Goal: Task Accomplishment & Management: Complete application form

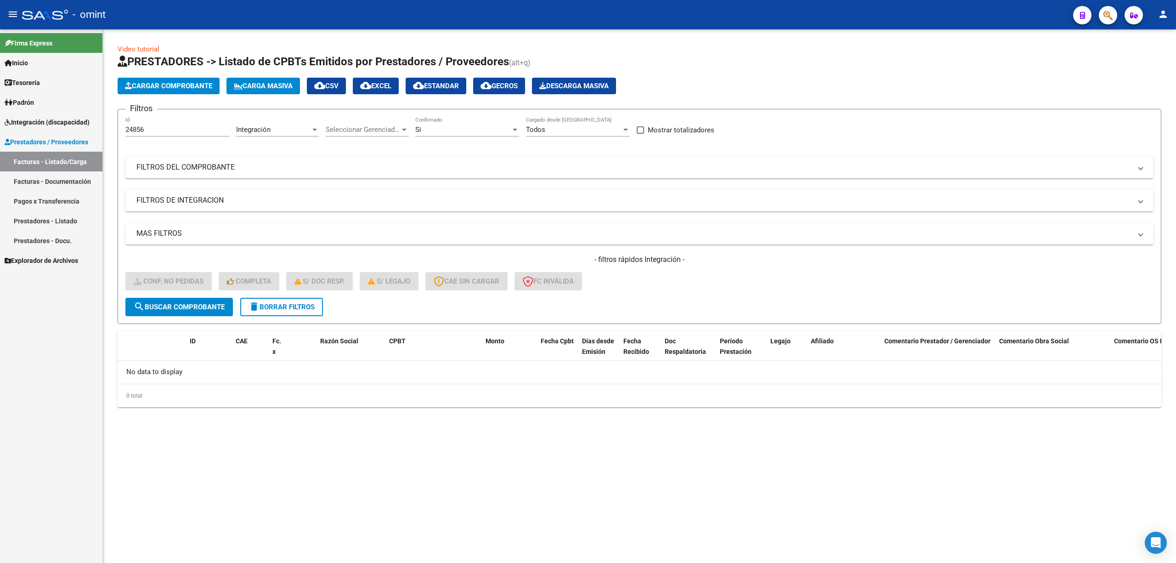
click at [36, 123] on span "Integración (discapacidad)" at bounding box center [47, 122] width 85 height 10
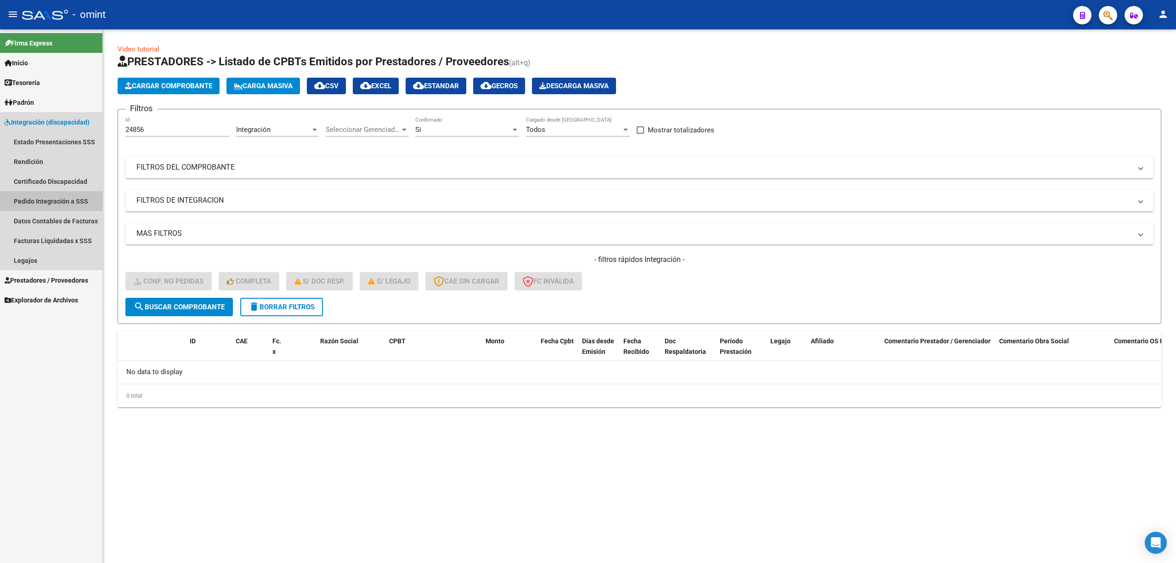
click at [46, 201] on link "Pedido Integración a SSS" at bounding box center [51, 201] width 102 height 20
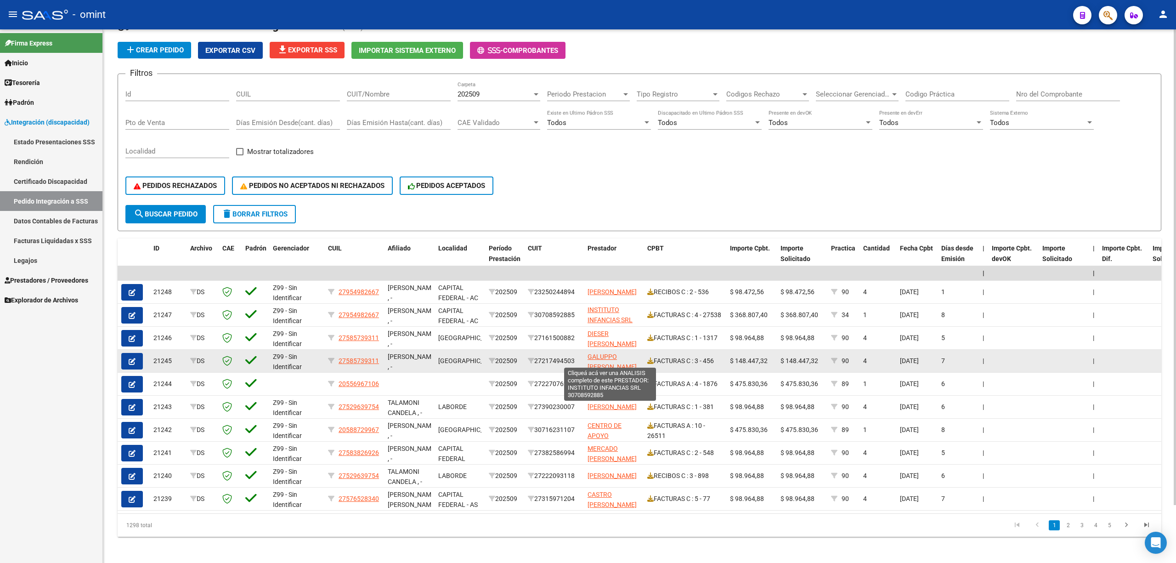
scroll to position [64, 0]
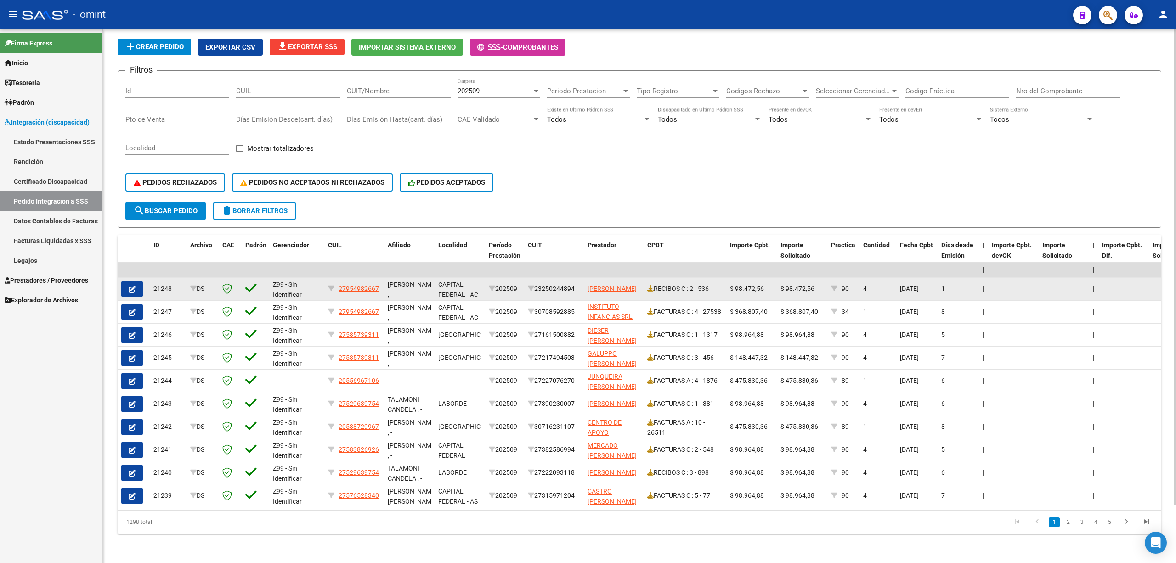
click at [133, 286] on icon "button" at bounding box center [132, 289] width 7 height 7
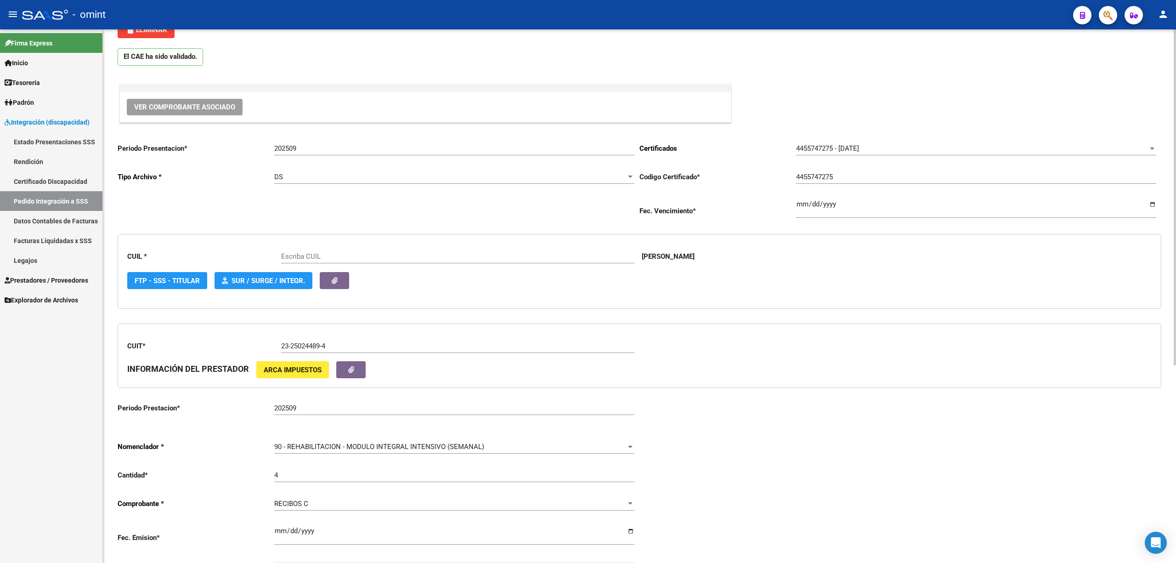
scroll to position [122, 0]
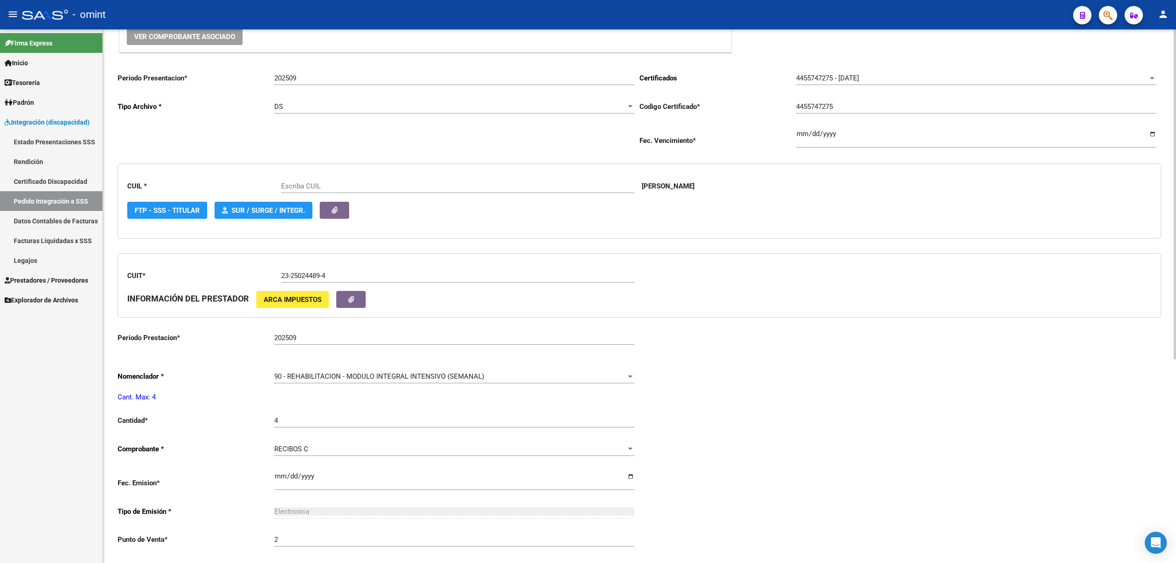
type input "27954982667"
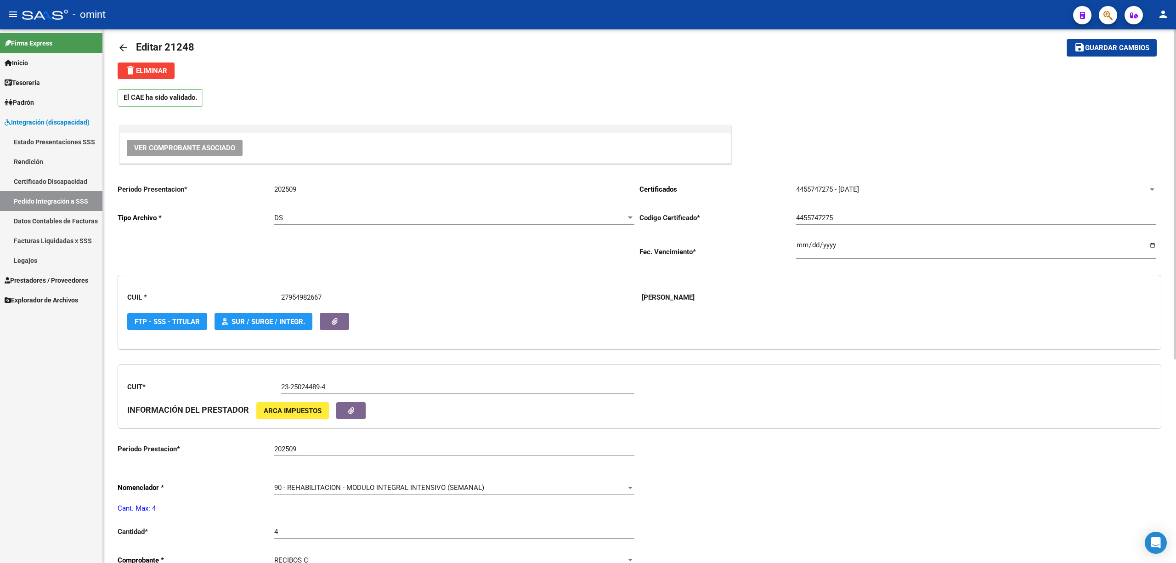
scroll to position [0, 0]
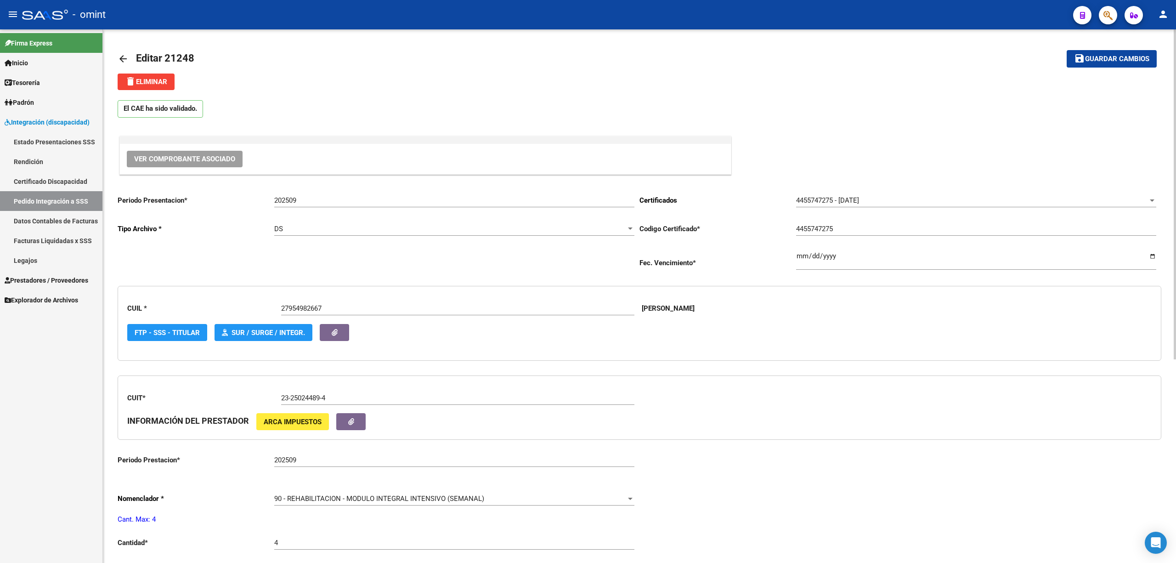
click at [120, 51] on link "arrow_back" at bounding box center [127, 59] width 18 height 22
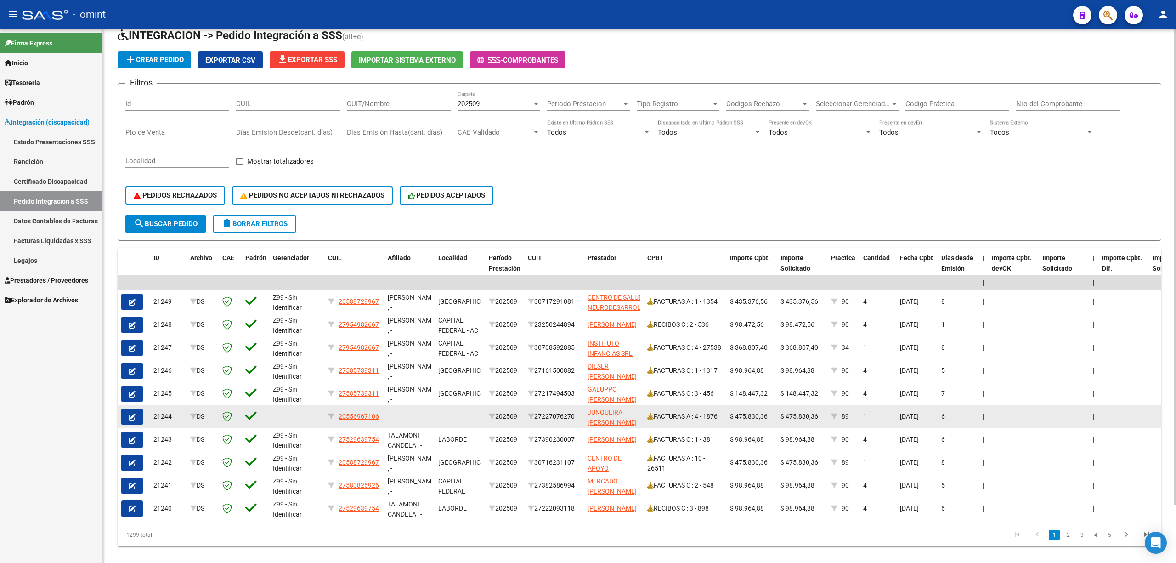
scroll to position [64, 0]
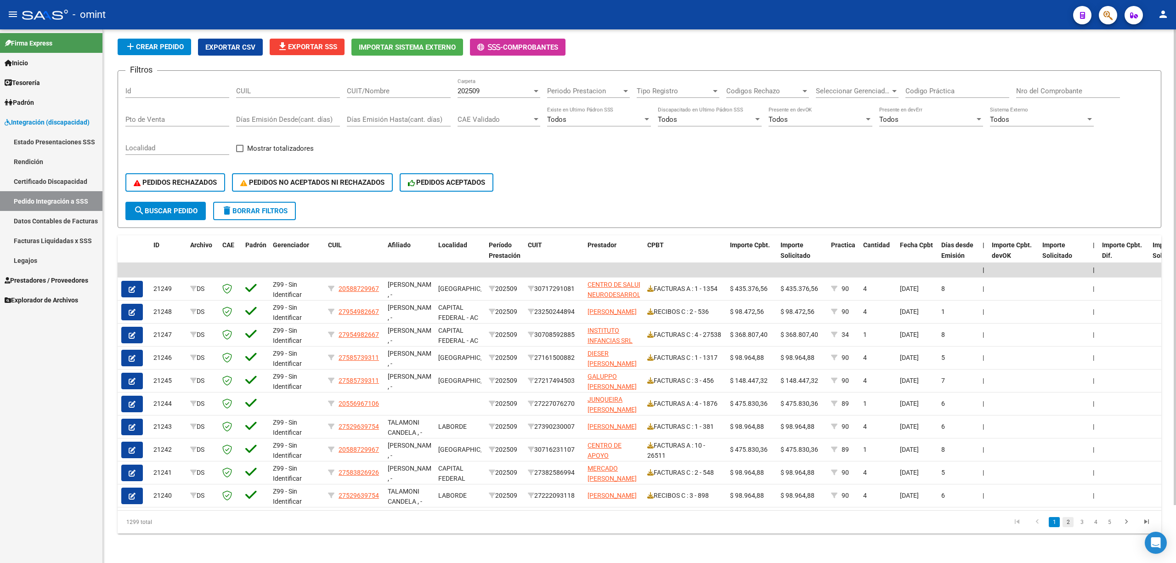
click at [1066, 524] on link "2" at bounding box center [1068, 522] width 11 height 10
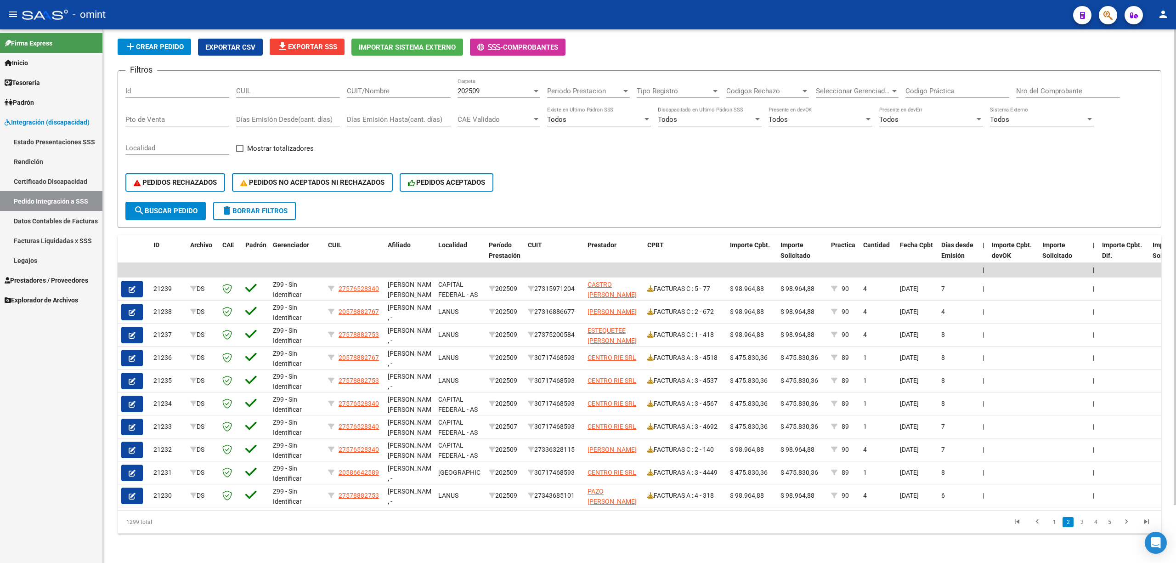
click at [1085, 522] on link "3" at bounding box center [1082, 522] width 11 height 10
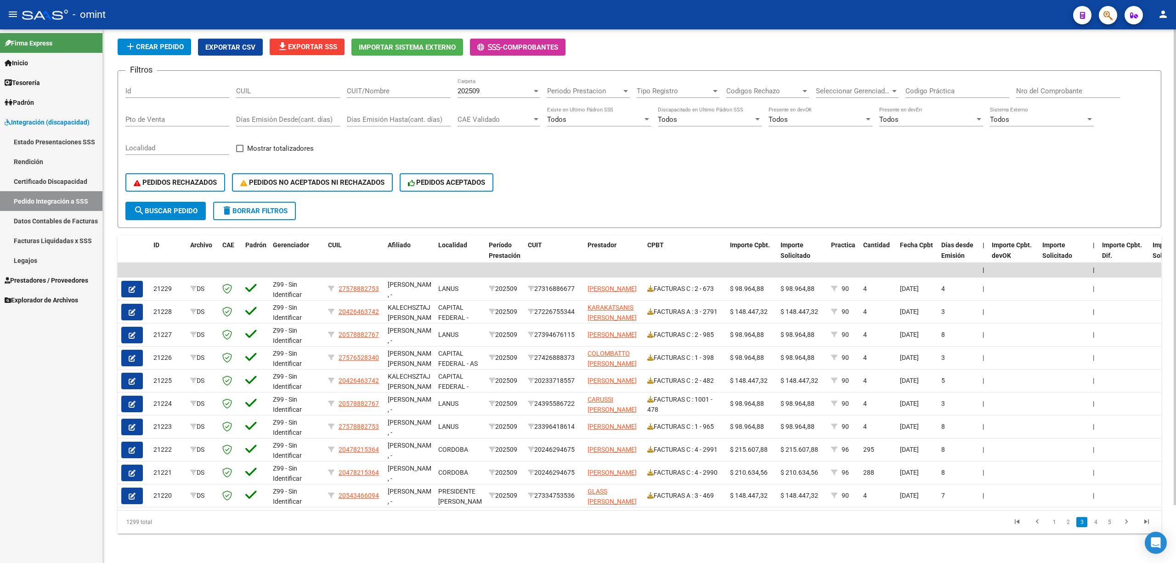
click at [1096, 521] on link "4" at bounding box center [1095, 522] width 11 height 10
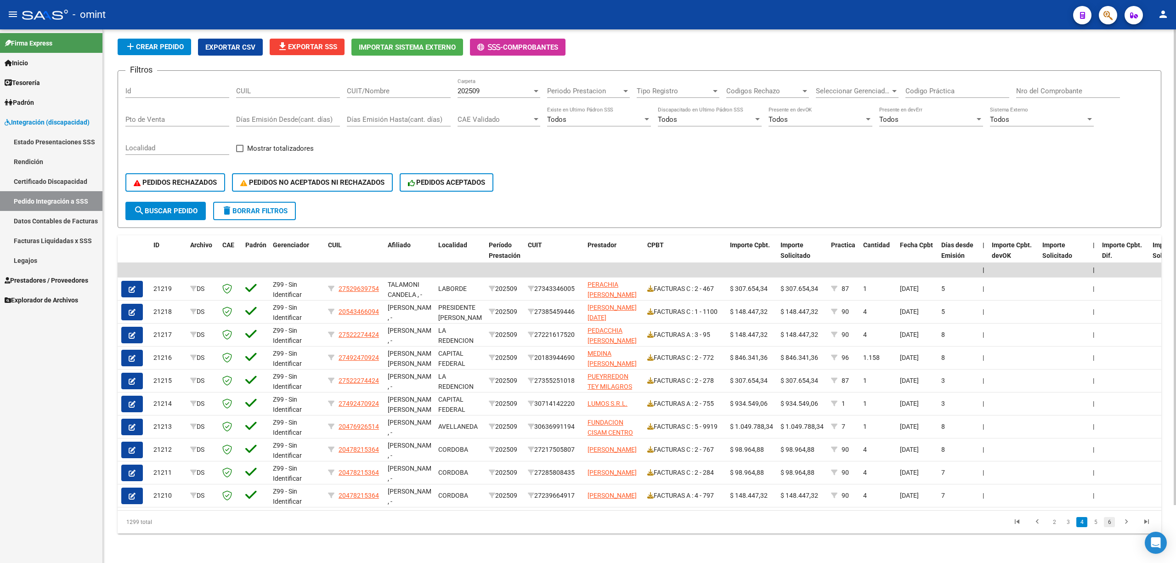
click at [1105, 525] on link "6" at bounding box center [1109, 522] width 11 height 10
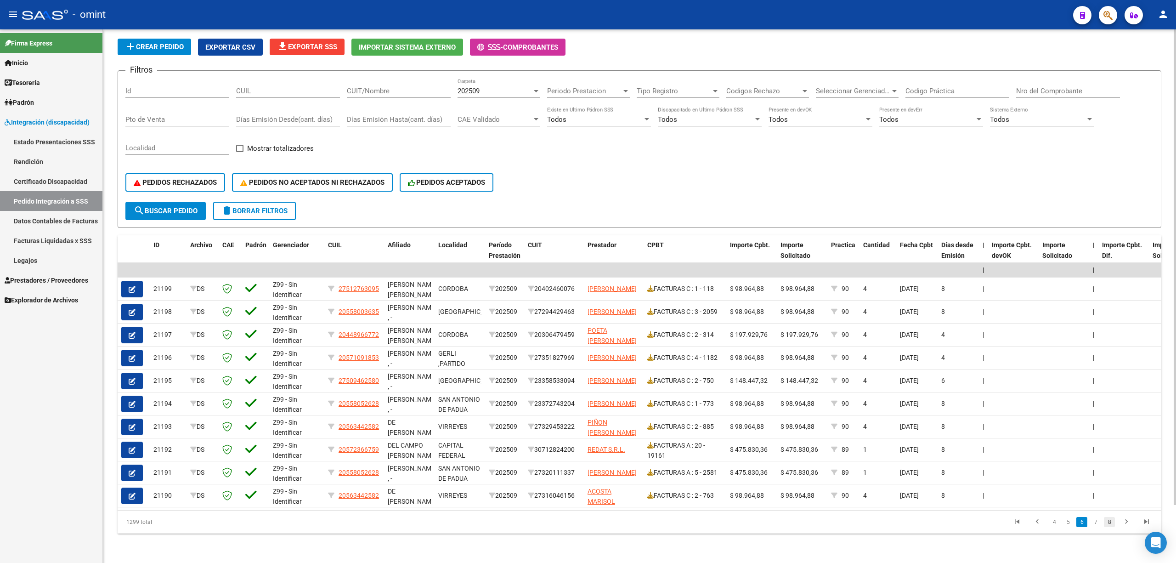
click at [1109, 523] on link "8" at bounding box center [1109, 522] width 11 height 10
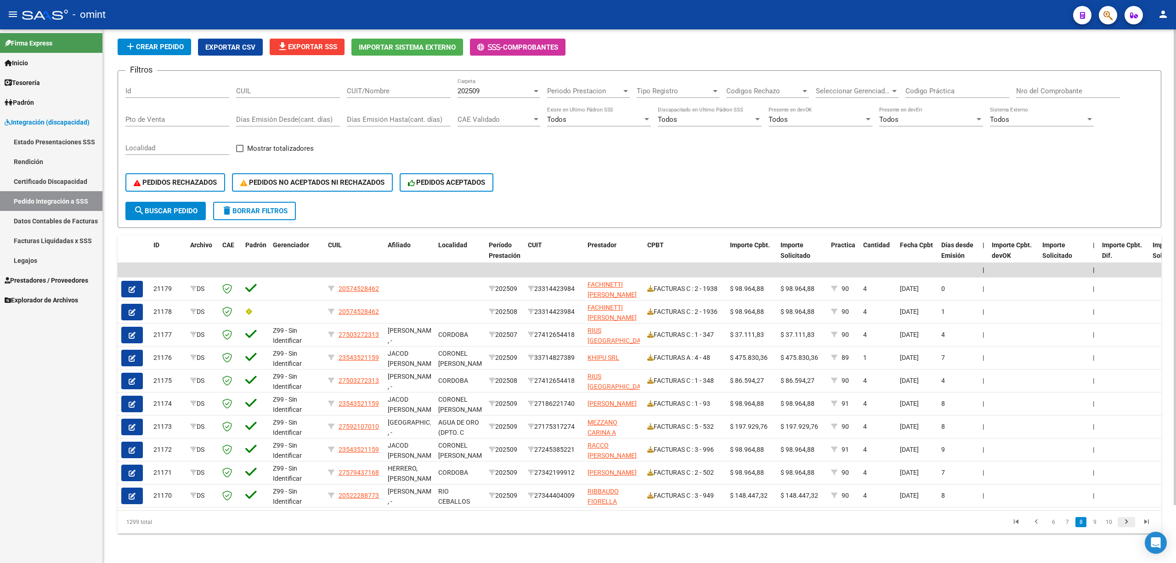
click at [1118, 521] on link "go to next page" at bounding box center [1126, 522] width 17 height 10
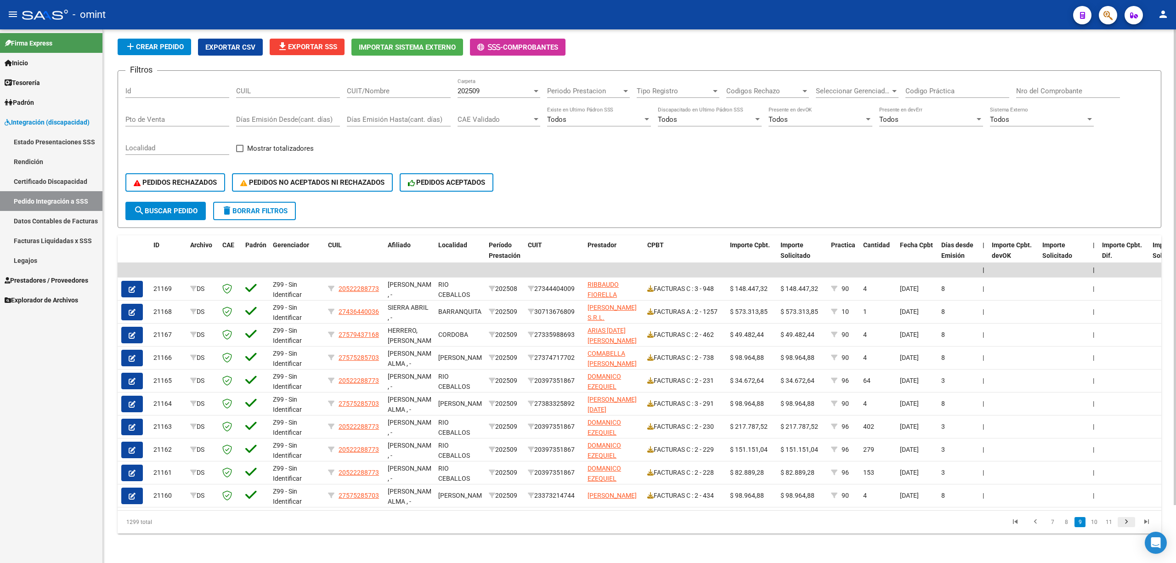
click at [1118, 521] on link "go to next page" at bounding box center [1126, 522] width 17 height 10
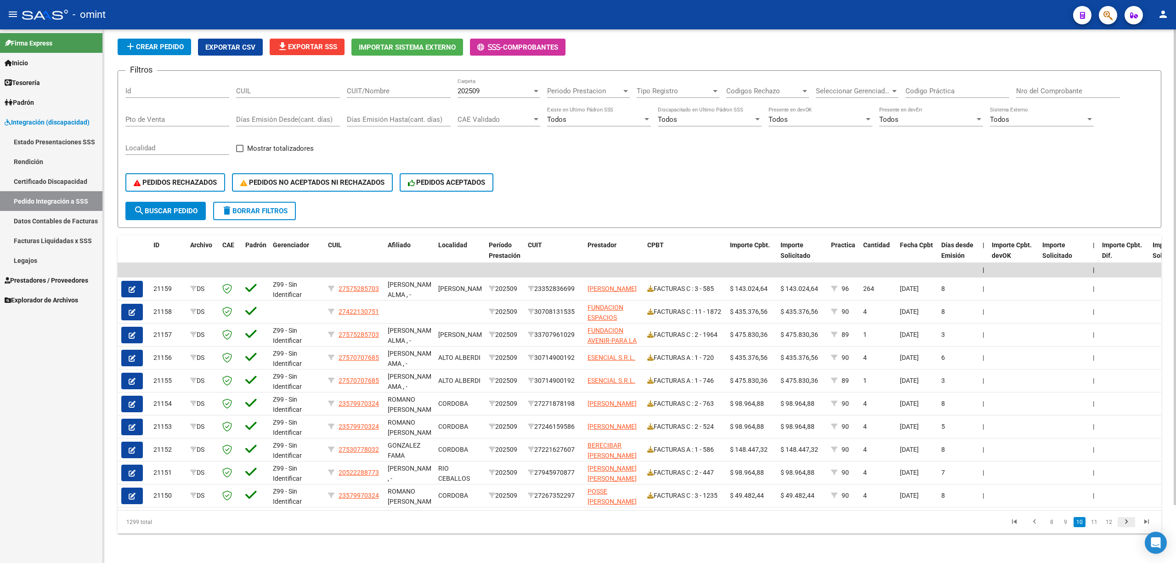
click at [1118, 521] on link "go to next page" at bounding box center [1126, 522] width 17 height 10
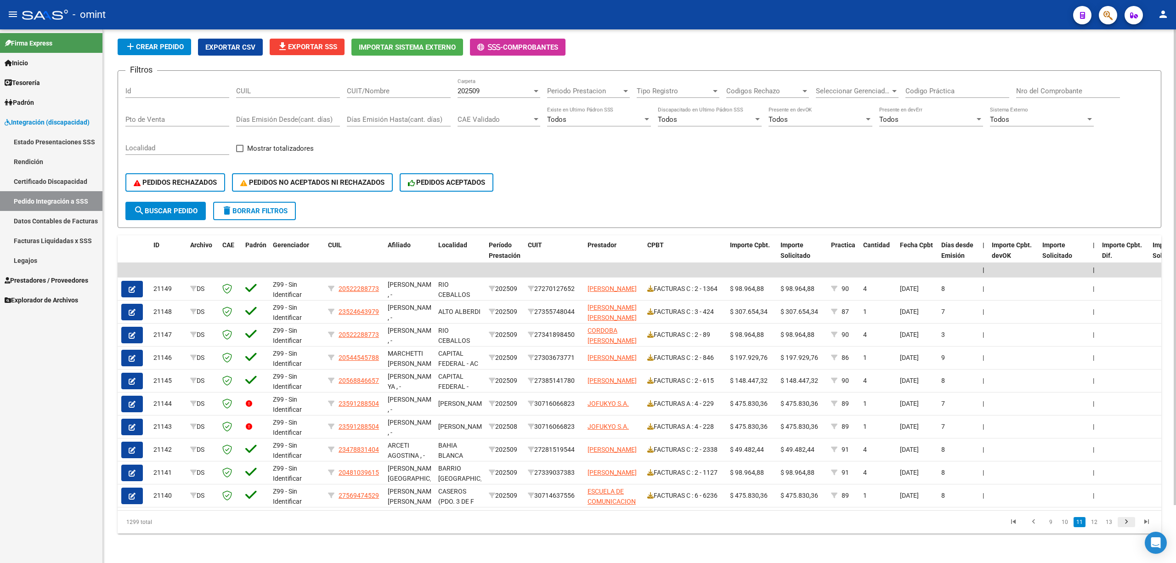
click at [1118, 521] on link "go to next page" at bounding box center [1126, 522] width 17 height 10
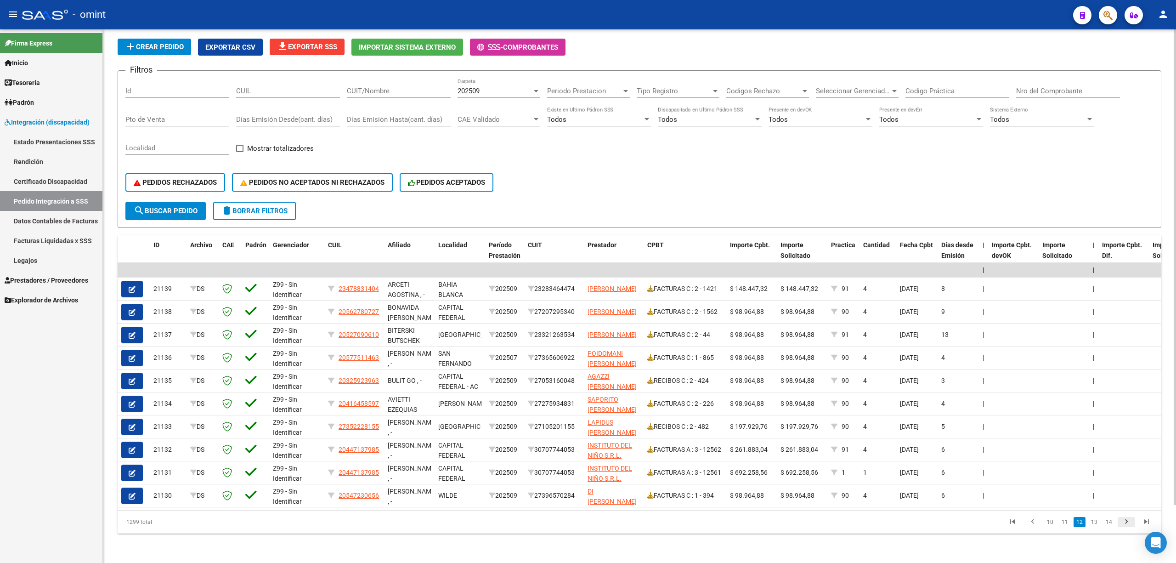
click at [1118, 521] on link "go to next page" at bounding box center [1126, 522] width 17 height 10
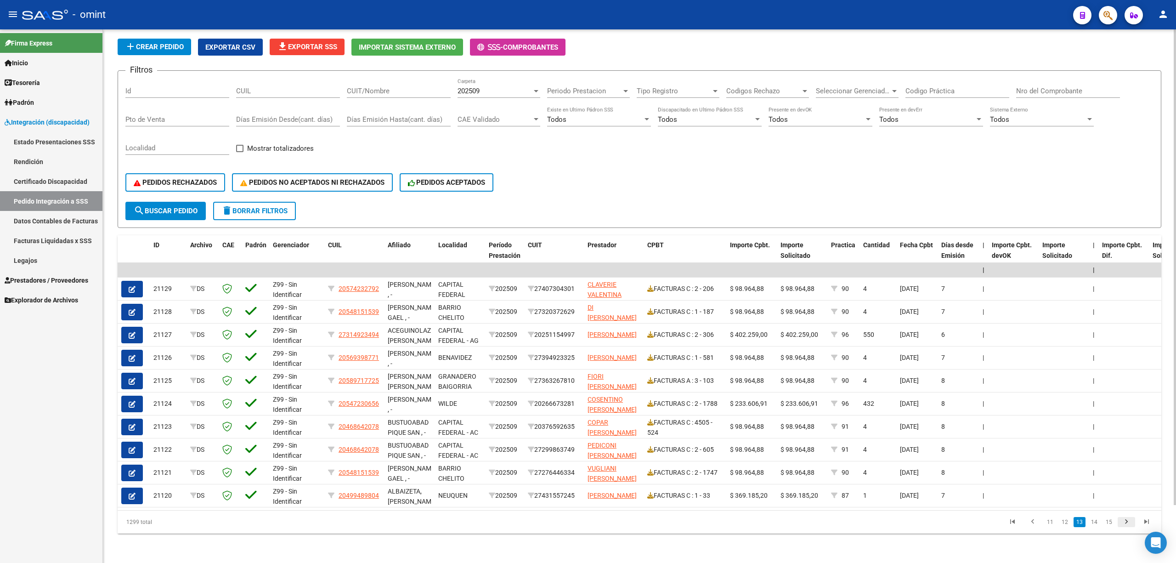
click at [1118, 521] on link "go to next page" at bounding box center [1126, 522] width 17 height 10
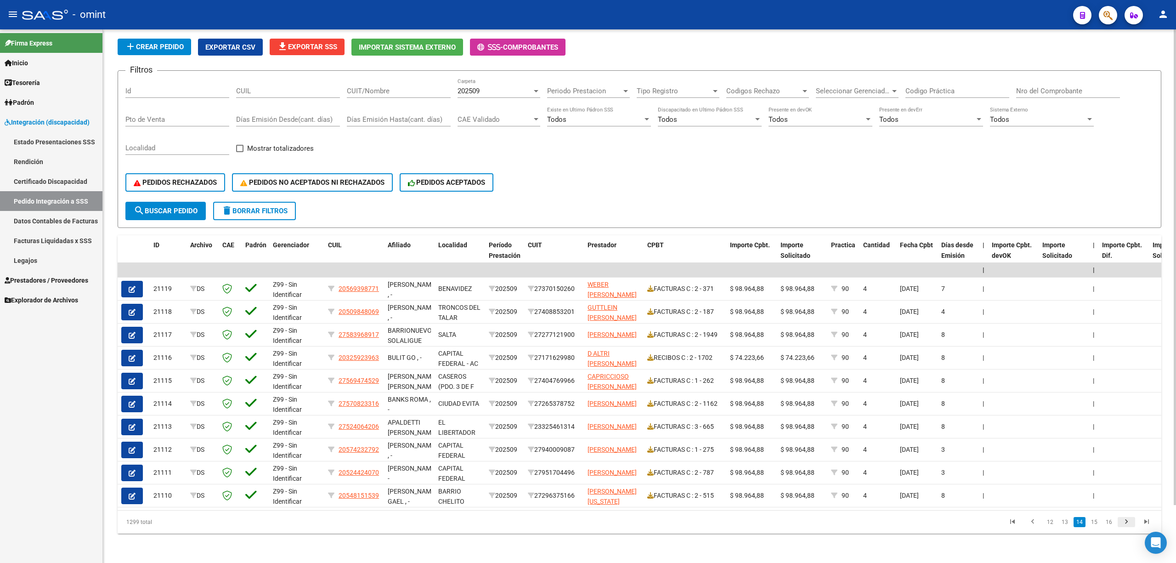
click at [1118, 521] on link "go to next page" at bounding box center [1126, 522] width 17 height 10
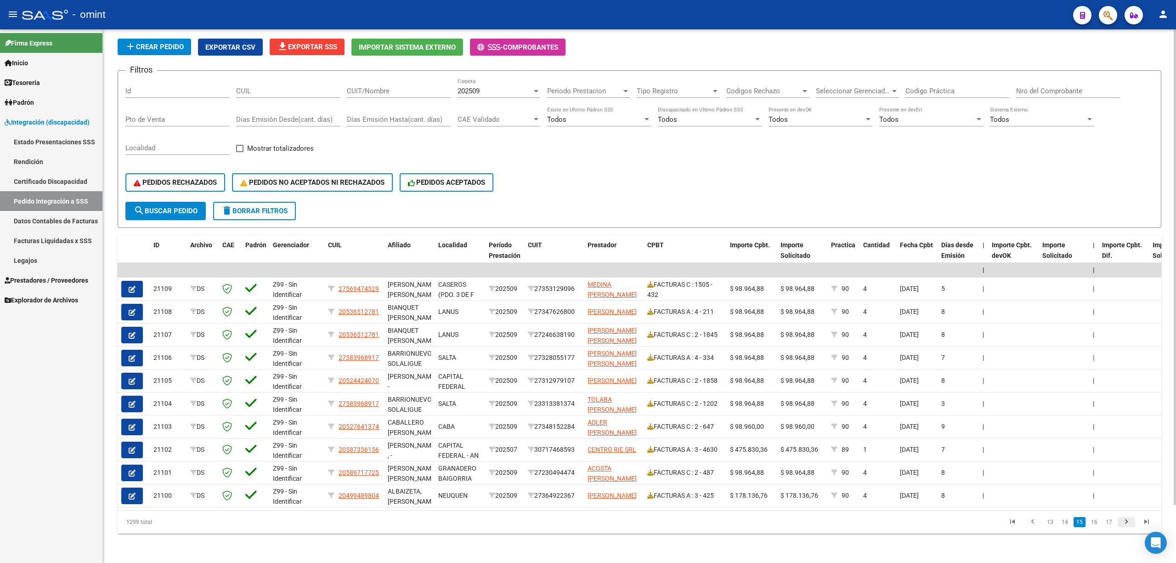
click at [1118, 521] on link "go to next page" at bounding box center [1126, 522] width 17 height 10
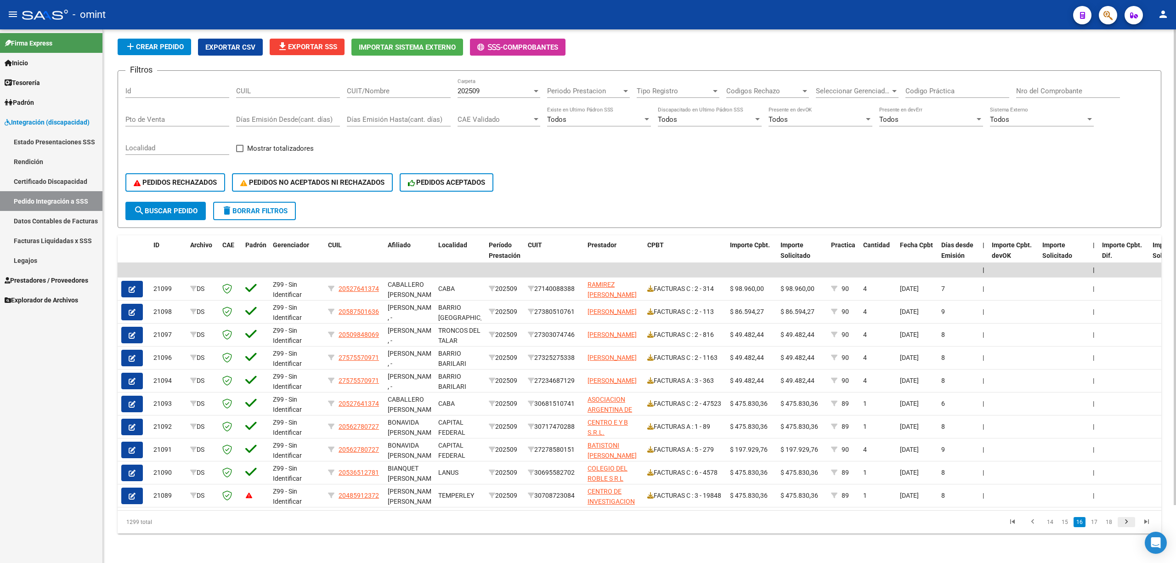
click at [1118, 521] on link "go to next page" at bounding box center [1126, 522] width 17 height 10
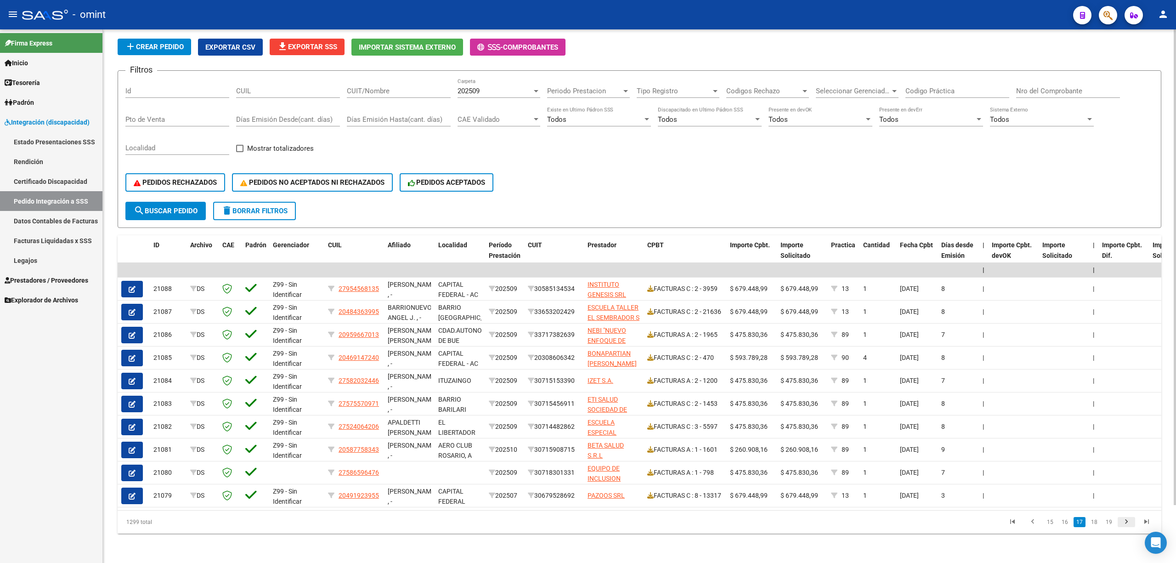
click at [1118, 521] on link "go to next page" at bounding box center [1126, 522] width 17 height 10
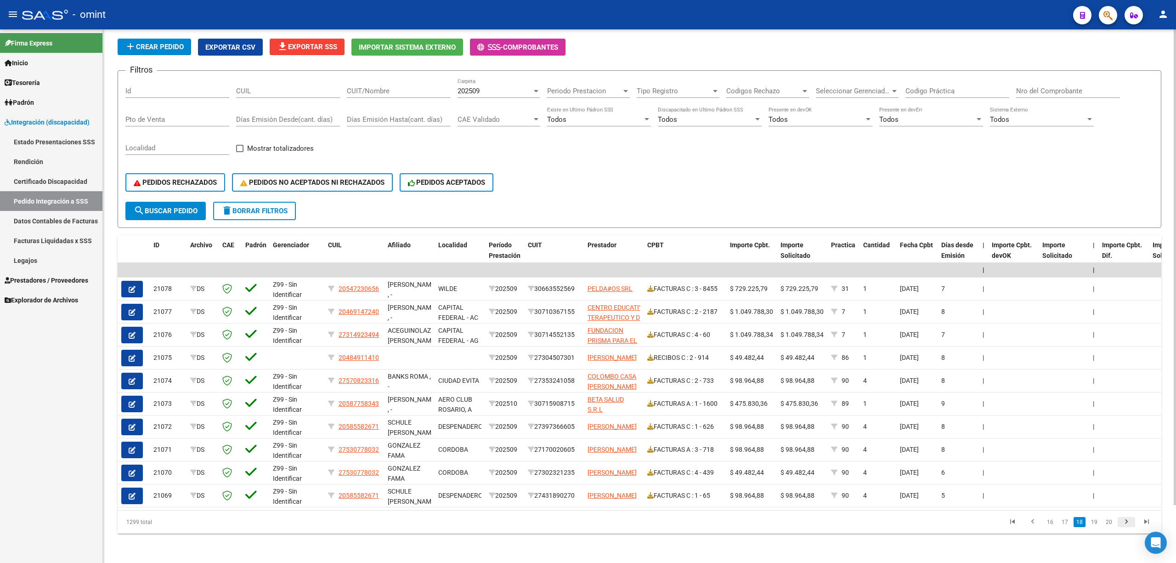
click at [1118, 521] on link "go to next page" at bounding box center [1126, 522] width 17 height 10
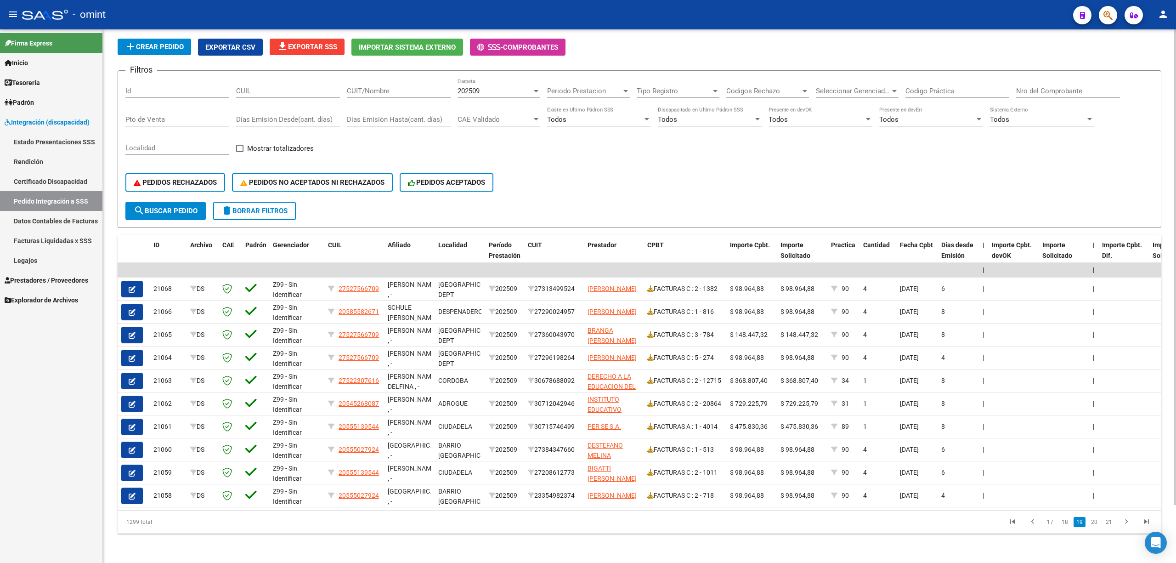
click at [1118, 521] on link "go to next page" at bounding box center [1126, 522] width 17 height 10
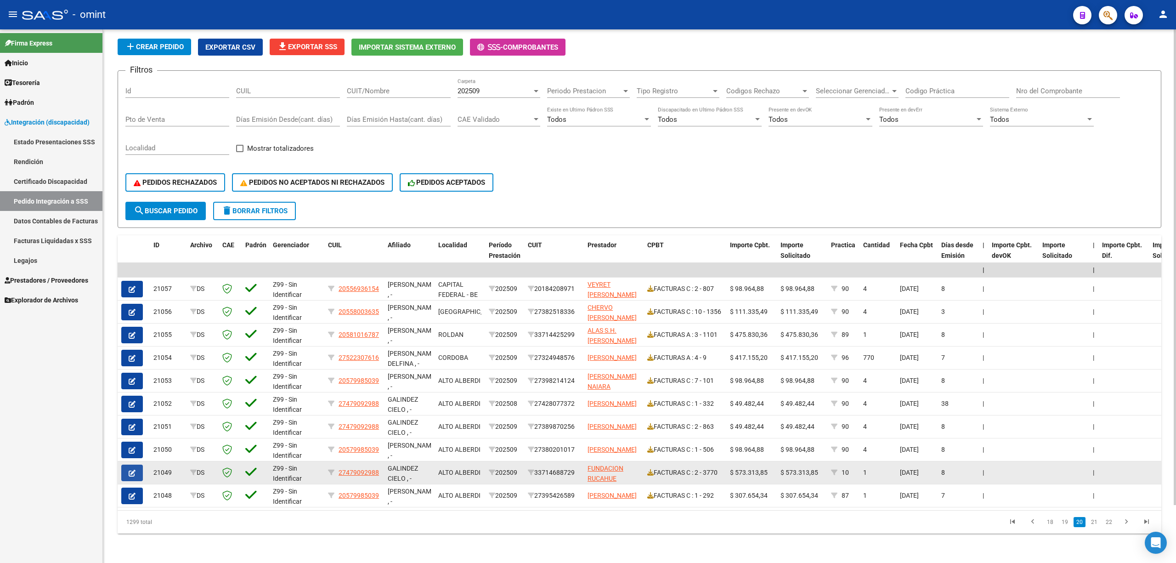
click at [125, 465] on button "button" at bounding box center [132, 473] width 22 height 17
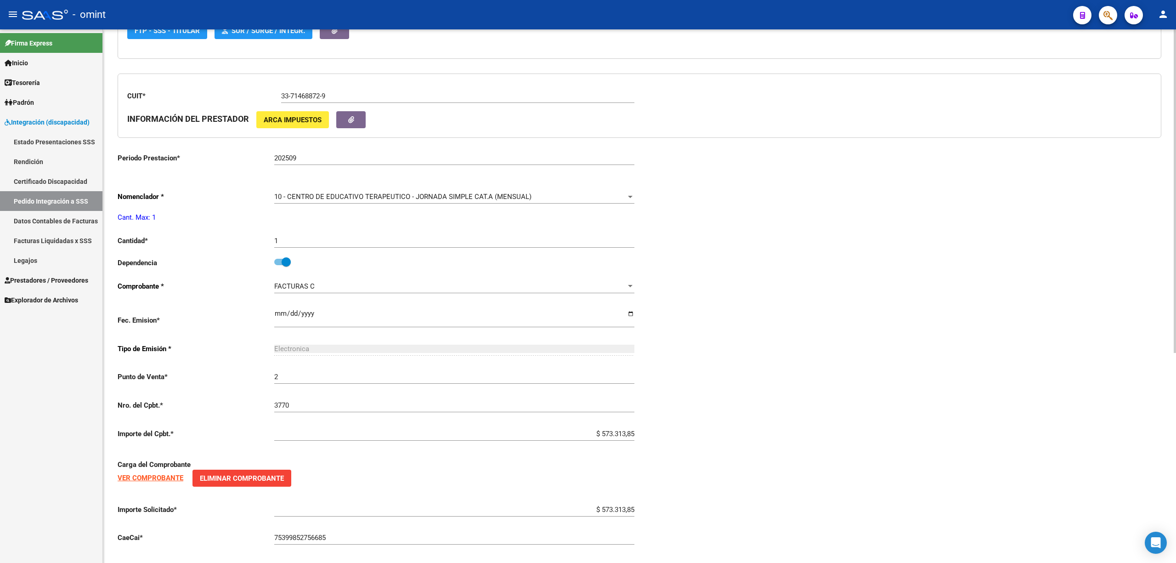
scroll to position [306, 0]
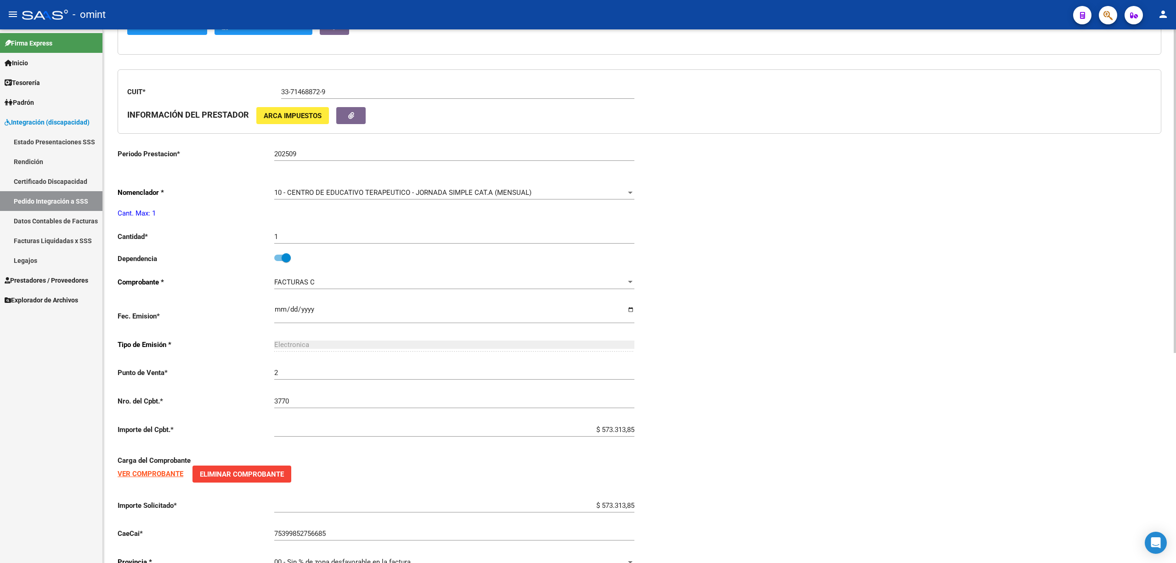
type input "27479092988"
click at [7, 13] on mat-icon "menu" at bounding box center [12, 14] width 11 height 11
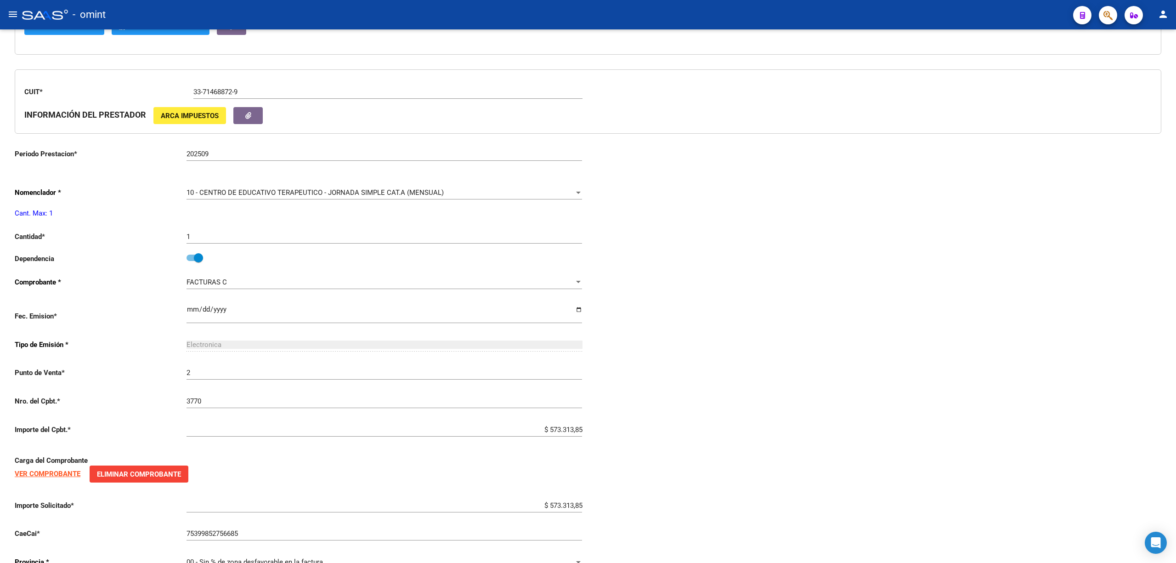
click at [8, 11] on mat-icon "menu" at bounding box center [12, 14] width 11 height 11
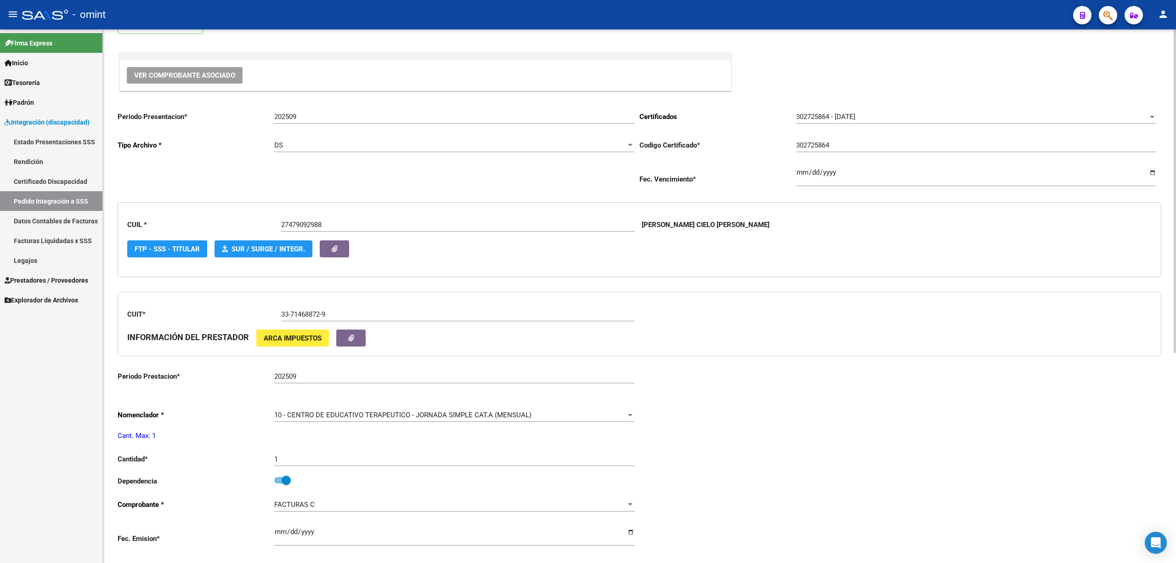
scroll to position [0, 0]
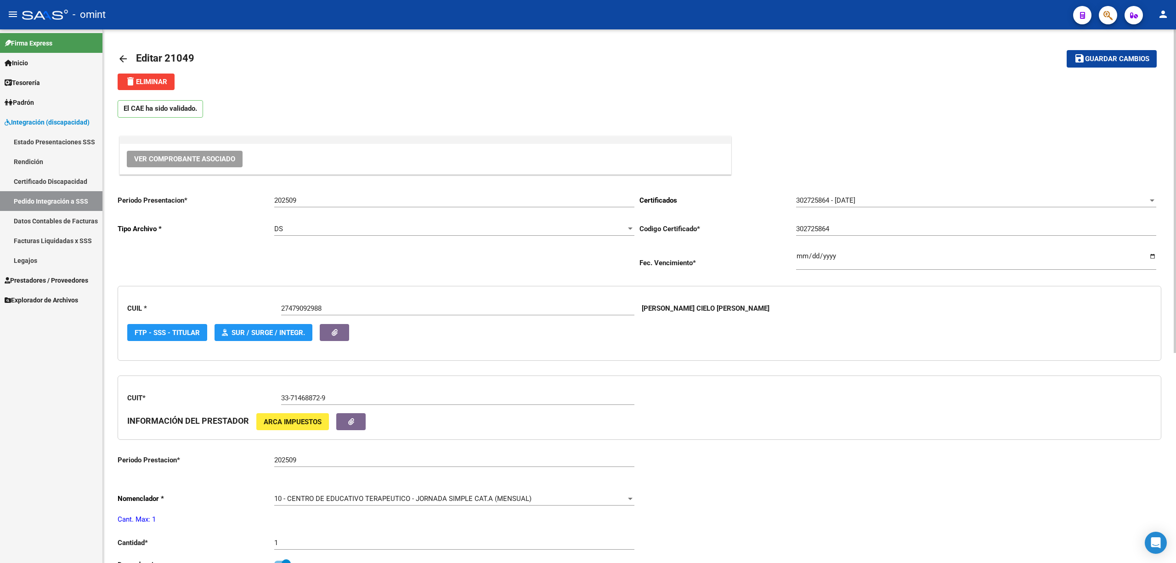
click at [1107, 61] on span "Guardar cambios" at bounding box center [1117, 59] width 64 height 8
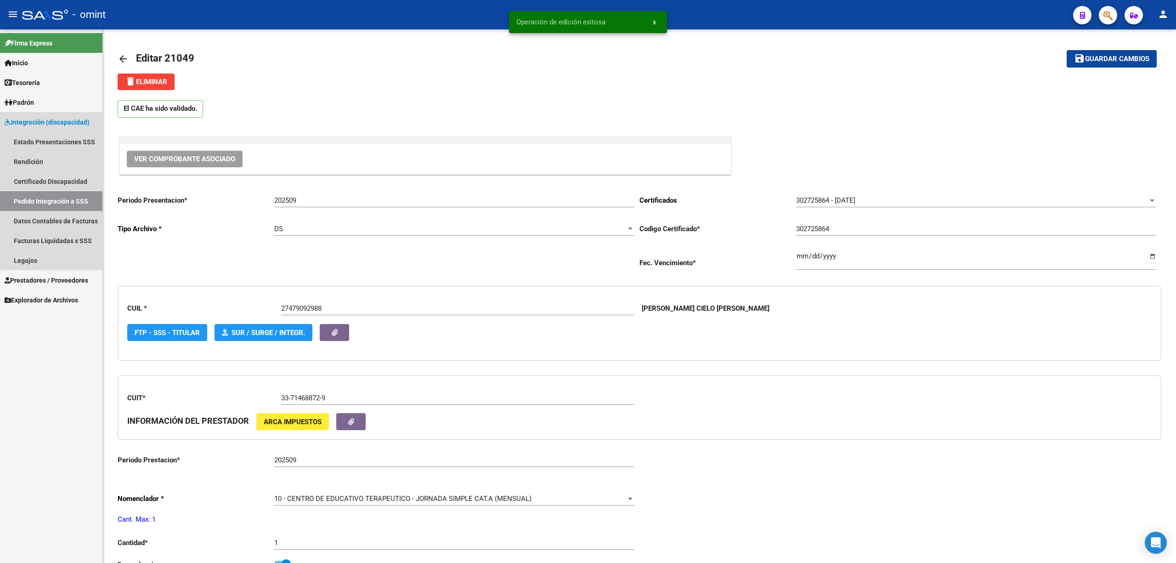
click at [34, 198] on link "Pedido Integración a SSS" at bounding box center [51, 201] width 102 height 20
